Goal: Task Accomplishment & Management: Use online tool/utility

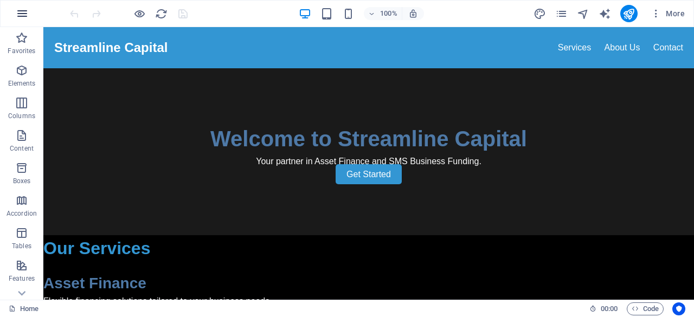
click at [23, 16] on icon "button" at bounding box center [22, 13] width 13 height 13
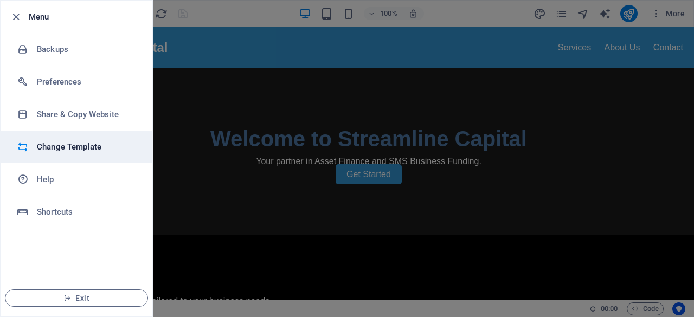
click at [60, 146] on h6 "Change Template" at bounding box center [87, 146] width 100 height 13
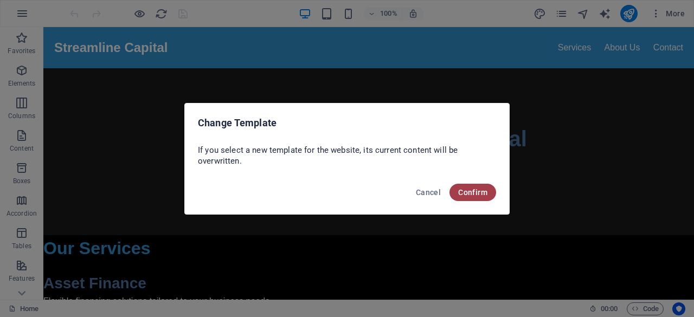
click at [468, 185] on button "Confirm" at bounding box center [472, 192] width 47 height 17
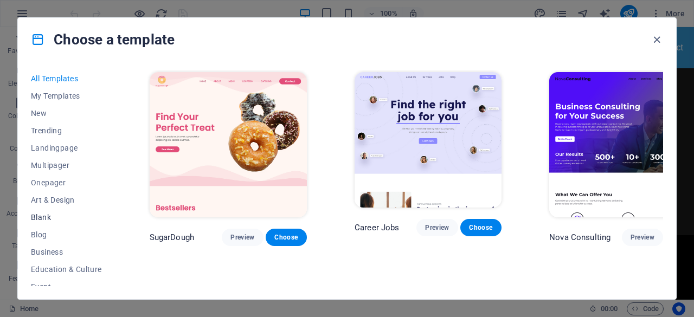
click at [42, 213] on span "Blank" at bounding box center [66, 217] width 71 height 9
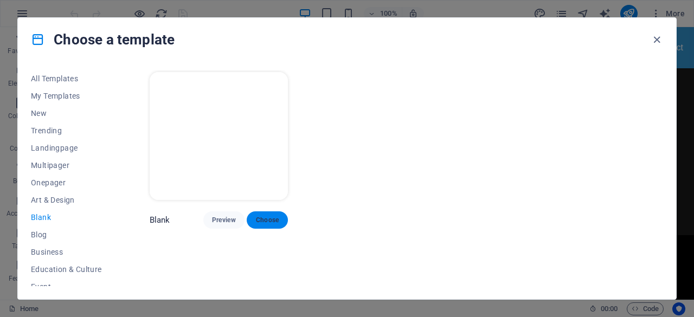
click at [258, 217] on span "Choose" at bounding box center [267, 220] width 24 height 9
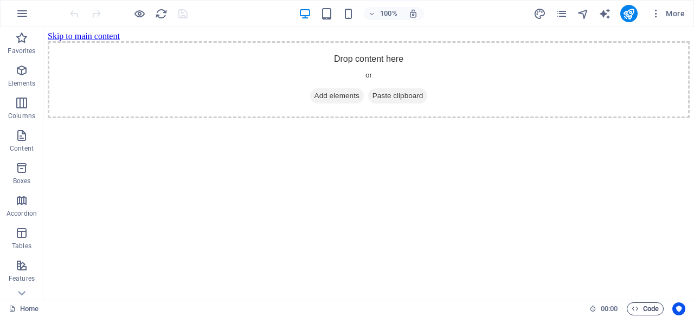
click at [646, 307] on span "Code" at bounding box center [645, 309] width 27 height 13
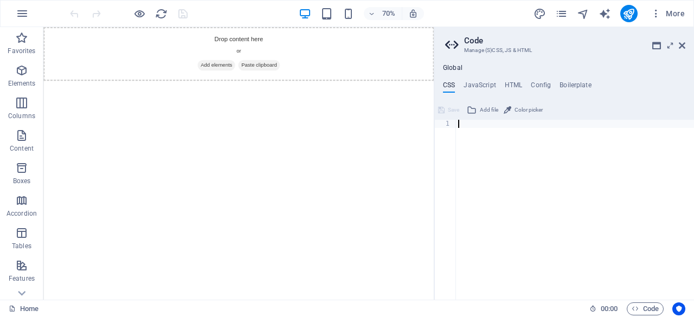
click at [512, 80] on div "Global CSS JavaScript HTML Config Boilerplate 1 ההההההההההההההההההההההההההההההה…" at bounding box center [564, 182] width 260 height 236
click at [512, 83] on h4 "HTML" at bounding box center [514, 87] width 18 height 12
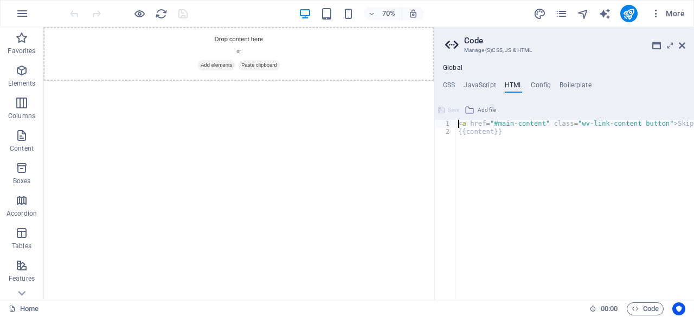
paste textarea "</footer>"
type textarea "</footer><a href="#main-content" class="wv-link-content button">Skip to main co…"
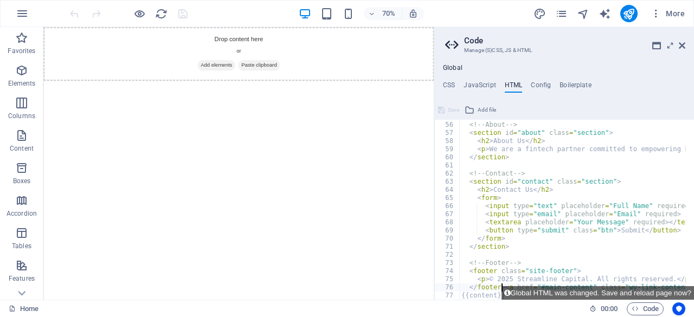
scroll to position [446, 0]
click at [449, 82] on h4 "CSS" at bounding box center [449, 87] width 12 height 12
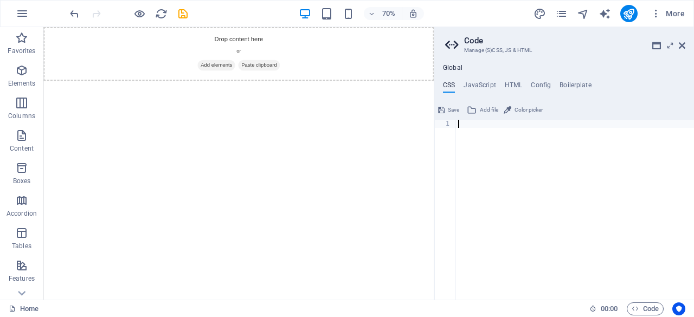
paste textarea "}"
type textarea "}"
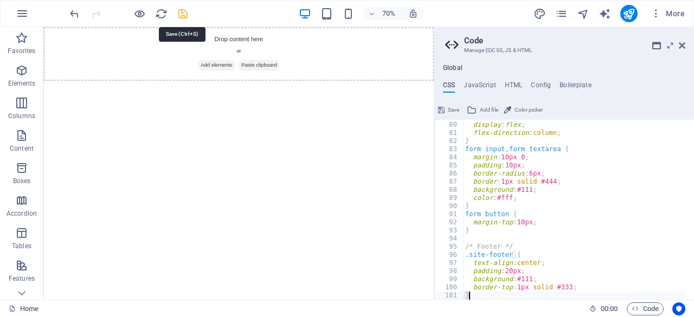
click at [182, 15] on icon "save" at bounding box center [183, 14] width 12 height 12
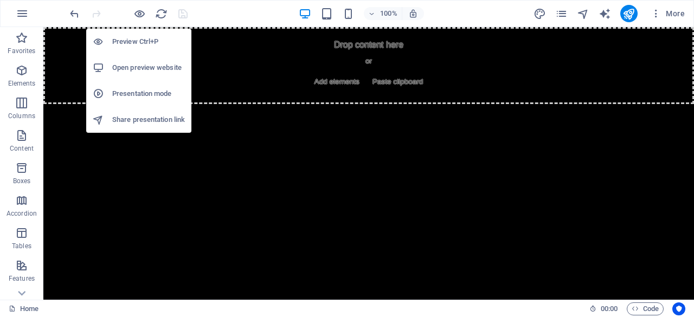
click at [151, 69] on h6 "Open preview website" at bounding box center [148, 67] width 73 height 13
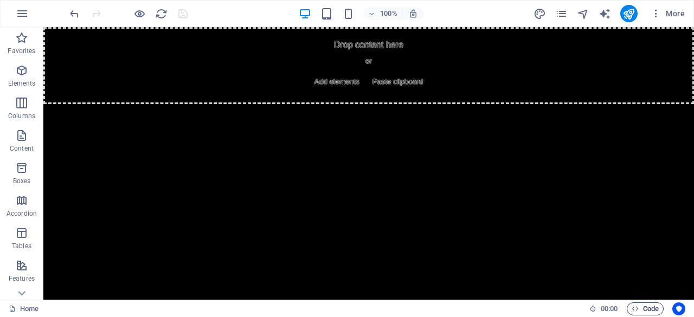
click at [632, 310] on icon "button" at bounding box center [635, 308] width 7 height 7
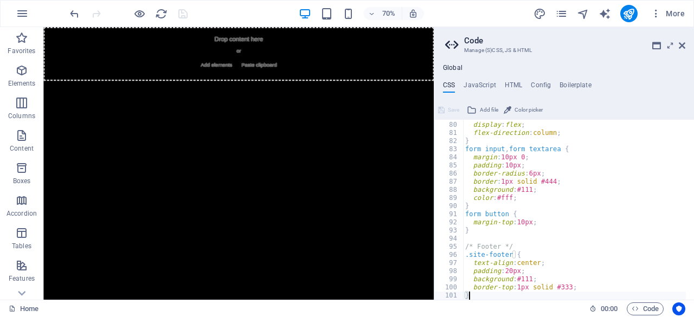
click at [518, 210] on div "form { display : flex ; flex-direction : column ; } form input , form textarea …" at bounding box center [574, 211] width 223 height 196
type textarea "border-top: 1px solid #333; }"
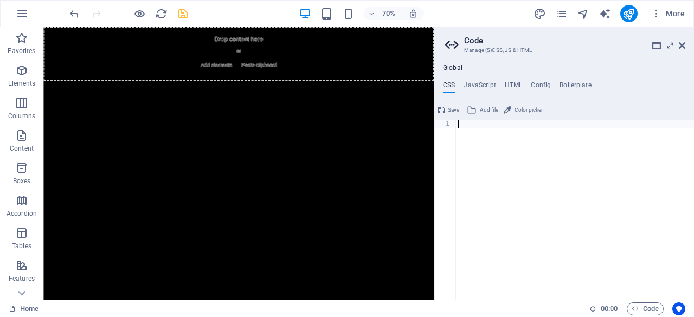
paste textarea "}"
type textarea "}"
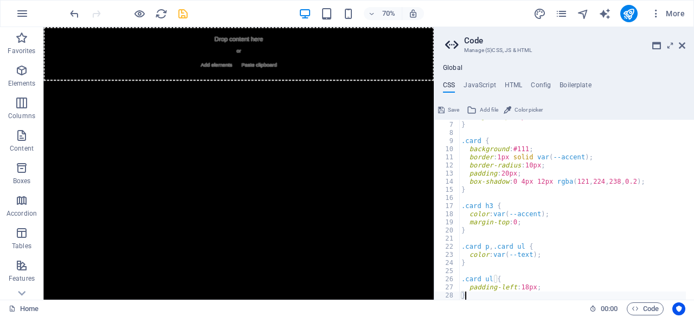
scroll to position [48, 0]
click at [181, 15] on icon "save" at bounding box center [183, 14] width 12 height 12
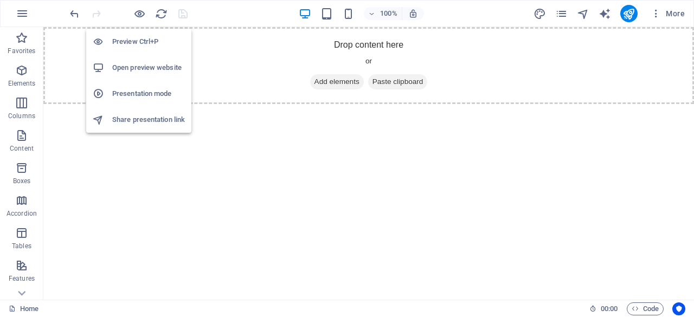
click at [133, 69] on h6 "Open preview website" at bounding box center [148, 67] width 73 height 13
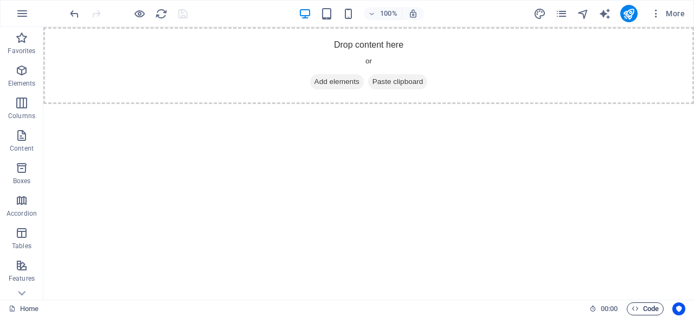
click at [647, 306] on span "Code" at bounding box center [645, 309] width 27 height 13
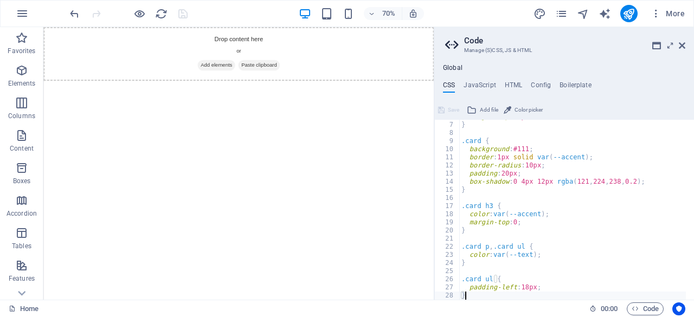
click at [502, 85] on ul "CSS JavaScript HTML Config Boilerplate" at bounding box center [564, 87] width 260 height 12
click at [508, 85] on h4 "HTML" at bounding box center [514, 87] width 18 height 12
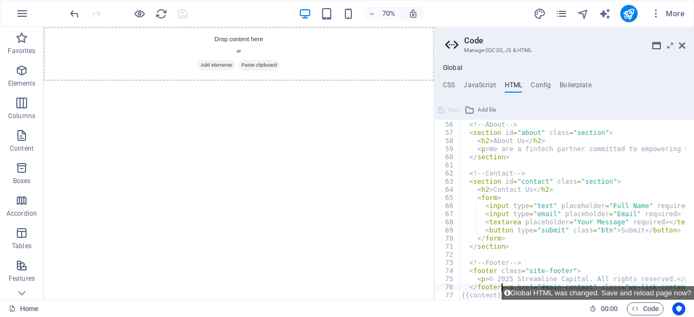
type textarea "</footer><a href="#main-content" class="wv-link-content button">Skip to main co…"
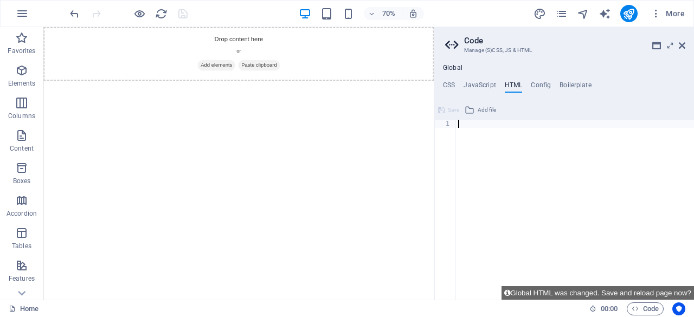
type textarea "<link rel="stylesheet" href="styles.css"/>"
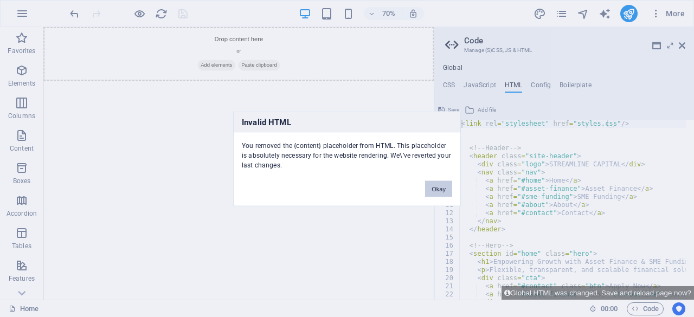
click at [433, 196] on button "Okay" at bounding box center [438, 189] width 27 height 16
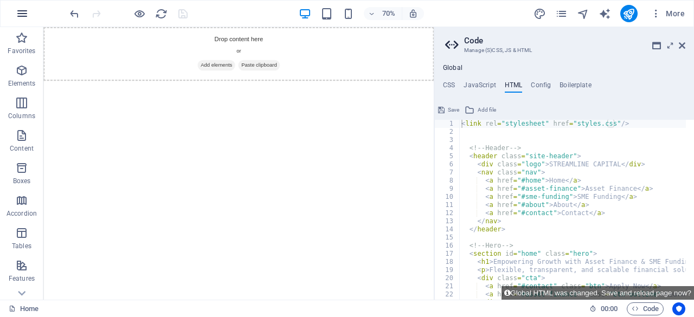
click at [22, 10] on icon "button" at bounding box center [22, 13] width 13 height 13
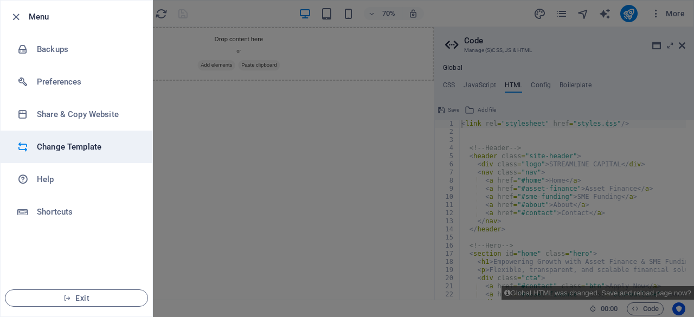
click at [46, 140] on h6 "Change Template" at bounding box center [87, 146] width 100 height 13
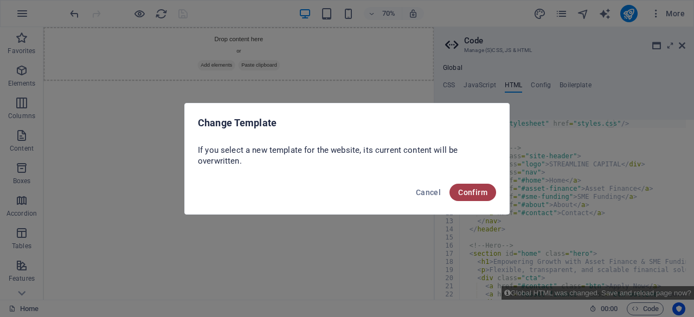
click at [472, 190] on span "Confirm" at bounding box center [472, 192] width 29 height 9
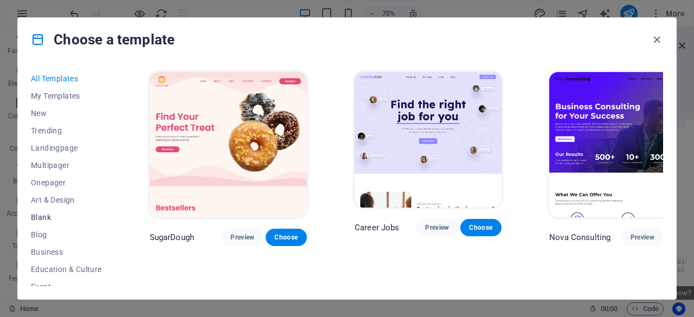
click at [46, 217] on span "Blank" at bounding box center [66, 217] width 71 height 9
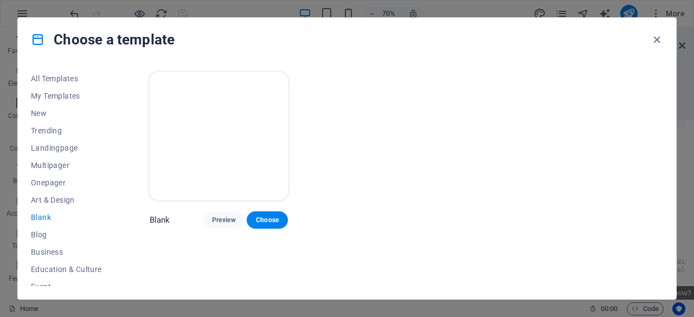
click at [201, 184] on img at bounding box center [219, 136] width 139 height 128
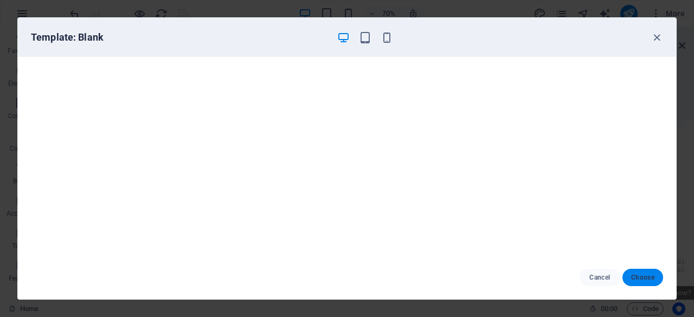
click at [641, 271] on button "Choose" at bounding box center [642, 277] width 41 height 17
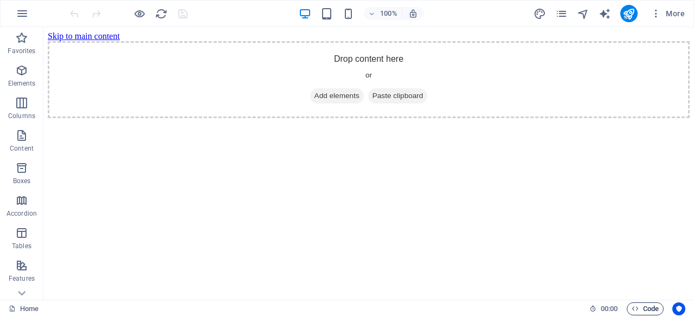
click at [647, 306] on span "Code" at bounding box center [645, 309] width 27 height 13
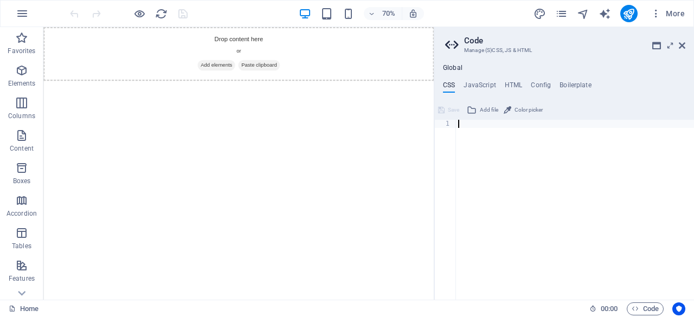
type textarea "</section>"
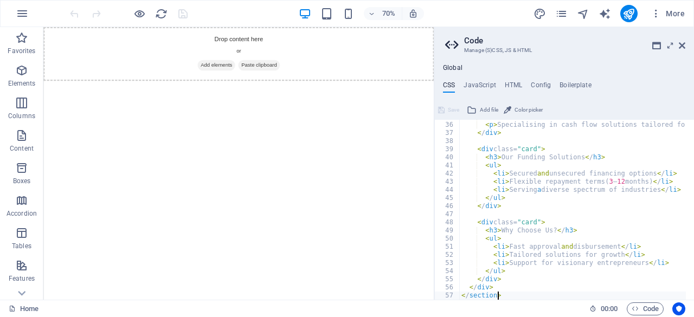
scroll to position [284, 0]
click at [512, 86] on h4 "HTML" at bounding box center [514, 87] width 18 height 12
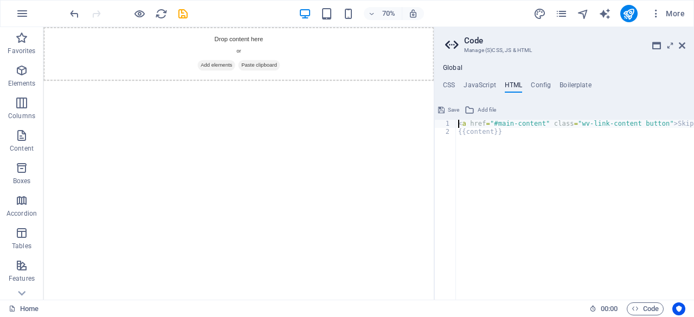
paste textarea "</section>"
type textarea "</section><a href="#main-content" class="wv-link-content button">Skip to main c…"
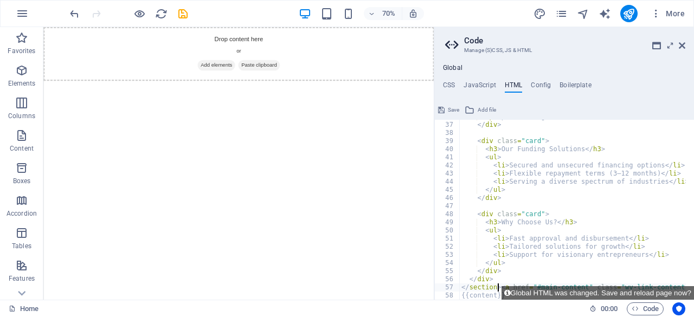
scroll to position [292, 0]
click at [184, 12] on icon "save" at bounding box center [183, 14] width 12 height 12
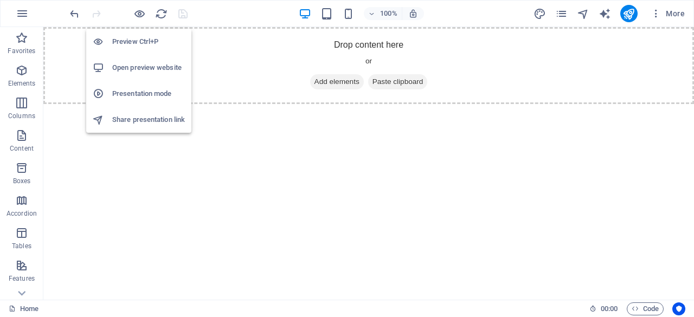
click at [151, 74] on h6 "Open preview website" at bounding box center [148, 67] width 73 height 13
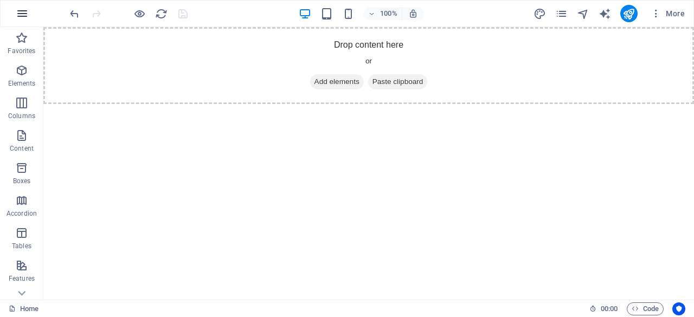
click at [20, 14] on icon "button" at bounding box center [22, 13] width 13 height 13
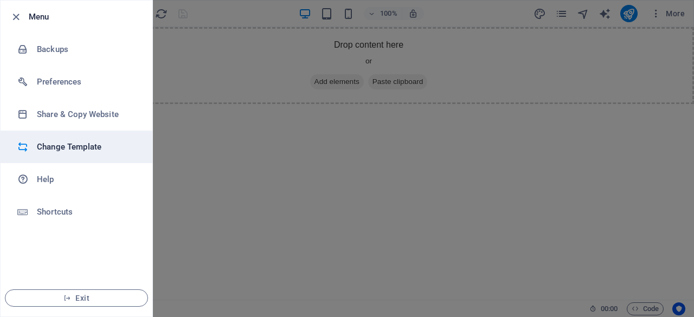
click at [84, 142] on h6 "Change Template" at bounding box center [87, 146] width 100 height 13
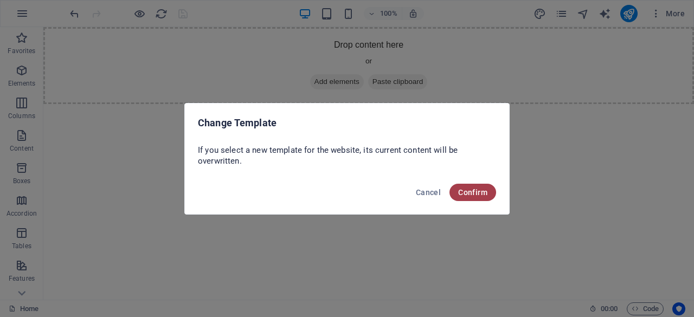
click at [478, 196] on span "Confirm" at bounding box center [472, 192] width 29 height 9
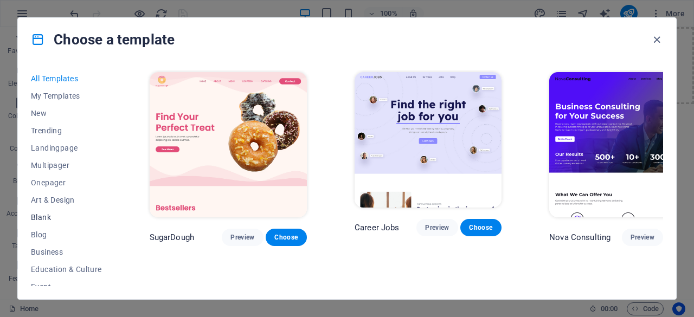
click at [47, 219] on span "Blank" at bounding box center [66, 217] width 71 height 9
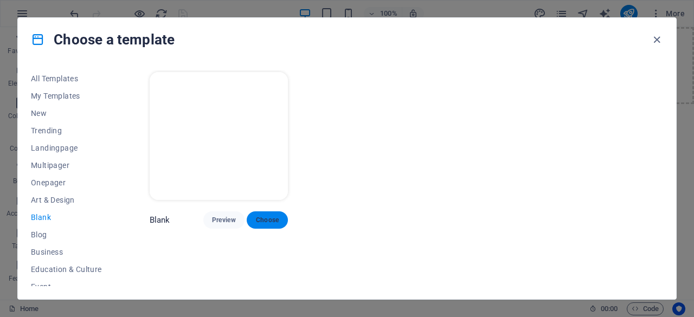
click at [275, 213] on button "Choose" at bounding box center [267, 219] width 41 height 17
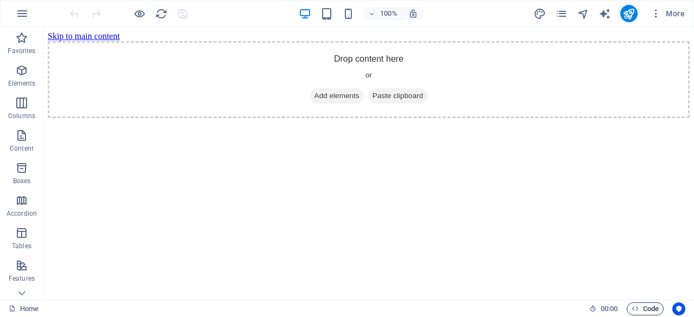
click at [645, 309] on span "Code" at bounding box center [645, 309] width 27 height 13
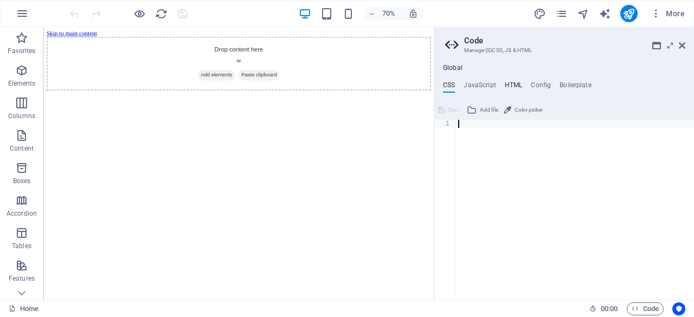
click at [513, 82] on h4 "HTML" at bounding box center [514, 87] width 18 height 12
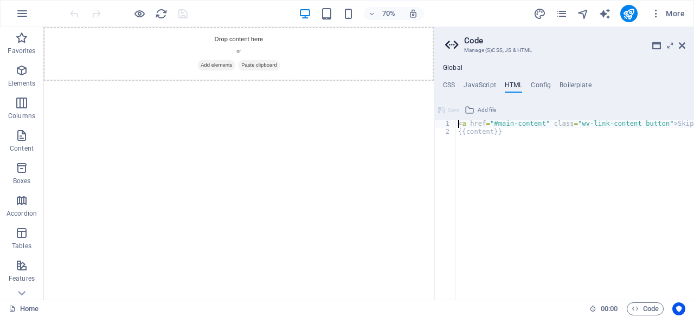
paste textarea "</section>"
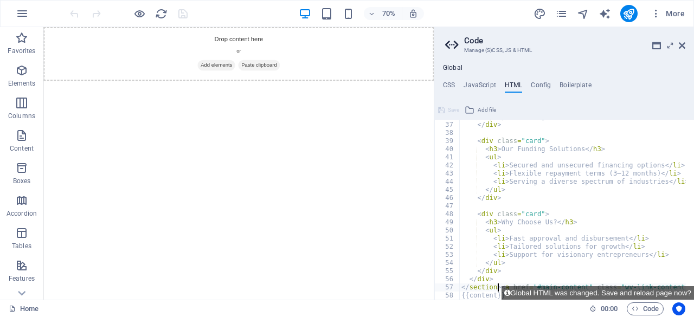
type textarea "</section><a href="#main-content" class="wv-link-content button">Skip to main c…"
click at [478, 104] on html "Skip to main content Drop content here or Add elements Paste clipboard" at bounding box center [322, 65] width 558 height 77
click at [452, 85] on h4 "CSS" at bounding box center [449, 87] width 12 height 12
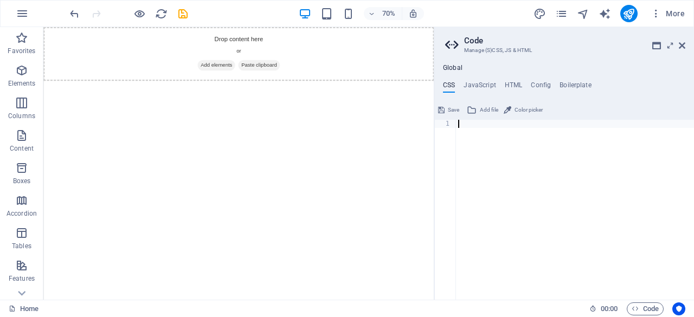
paste textarea "}"
type textarea "}"
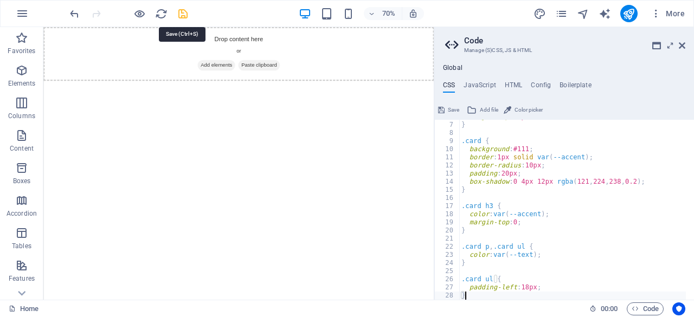
click at [182, 18] on icon "save" at bounding box center [183, 14] width 12 height 12
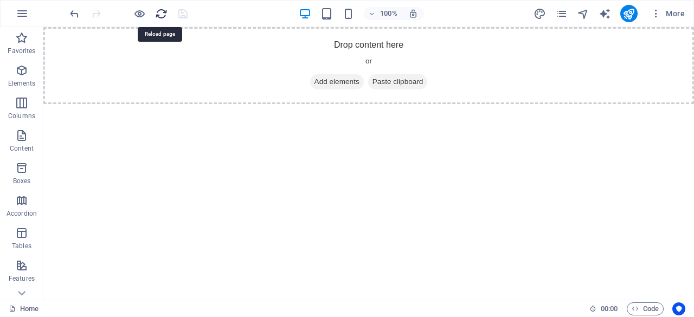
click at [165, 9] on icon "reload" at bounding box center [161, 14] width 12 height 12
click at [159, 15] on icon "reload" at bounding box center [161, 14] width 12 height 12
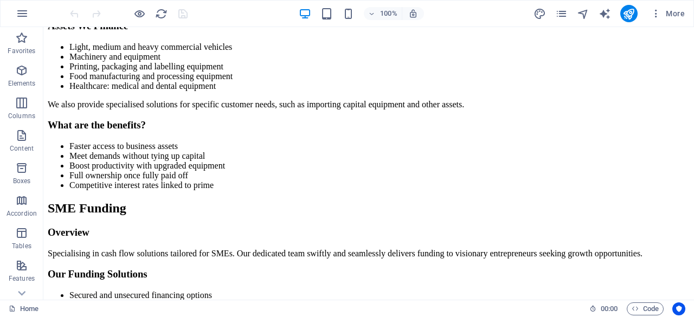
scroll to position [0, 0]
